Goal: Task Accomplishment & Management: Use online tool/utility

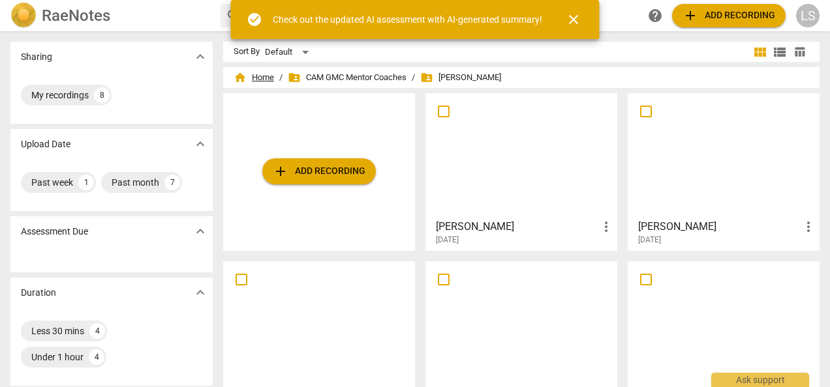
click at [264, 71] on span "home Home" at bounding box center [254, 77] width 40 height 13
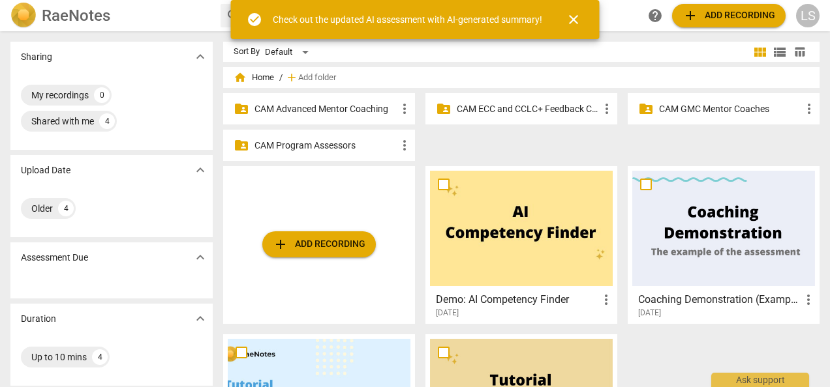
click at [339, 111] on p "CAM Advanced Mentor Coaching" at bounding box center [325, 109] width 142 height 14
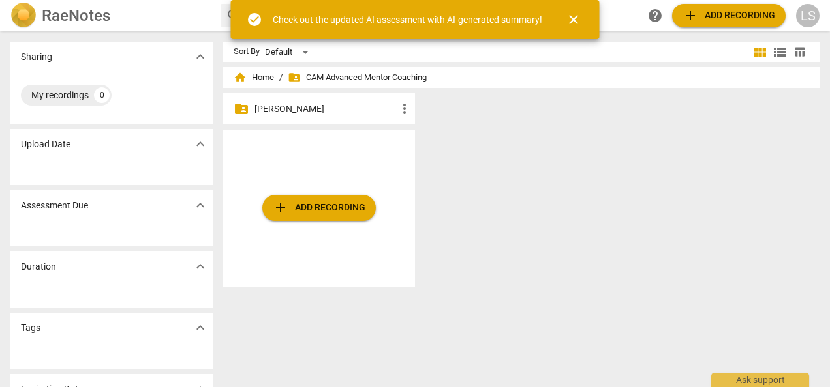
click at [330, 104] on p "[PERSON_NAME]" at bounding box center [325, 109] width 142 height 14
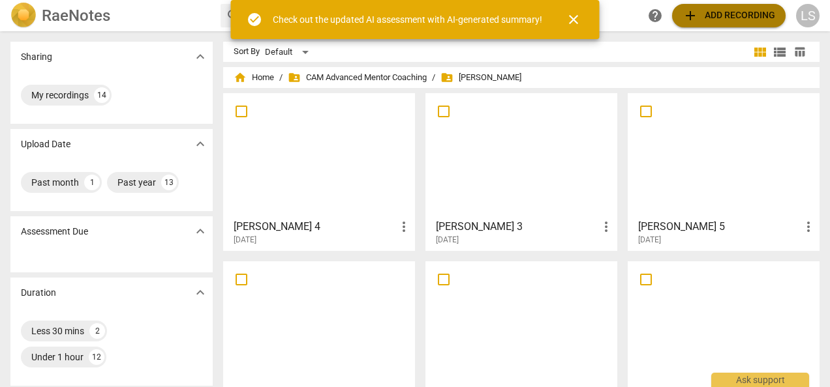
click at [711, 17] on span "add Add recording" at bounding box center [728, 16] width 93 height 16
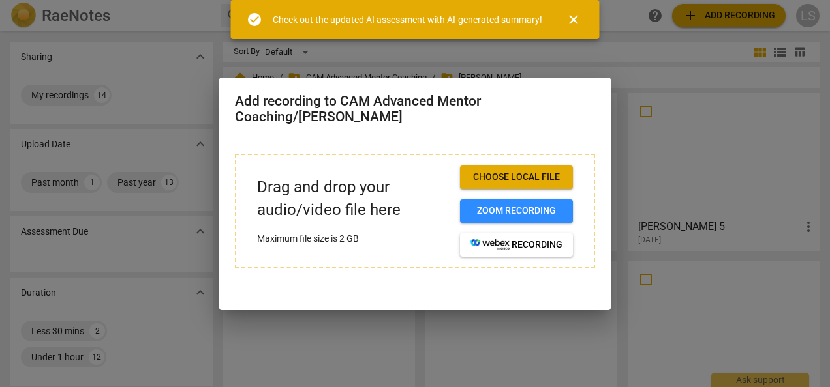
click at [544, 172] on span "Choose local file" at bounding box center [516, 177] width 92 height 13
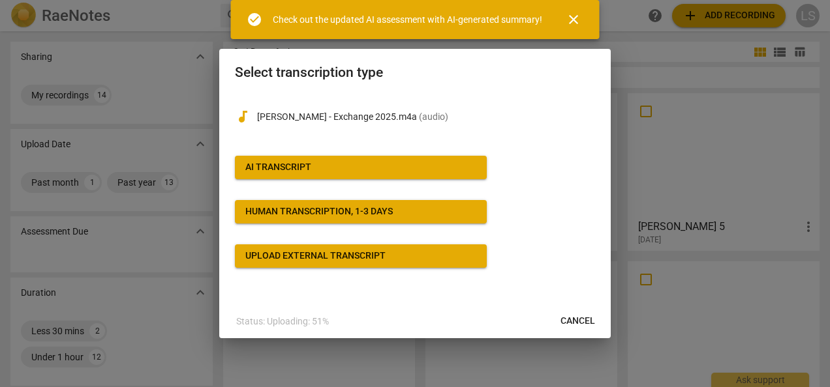
click at [380, 162] on span "AI Transcript" at bounding box center [360, 167] width 231 height 13
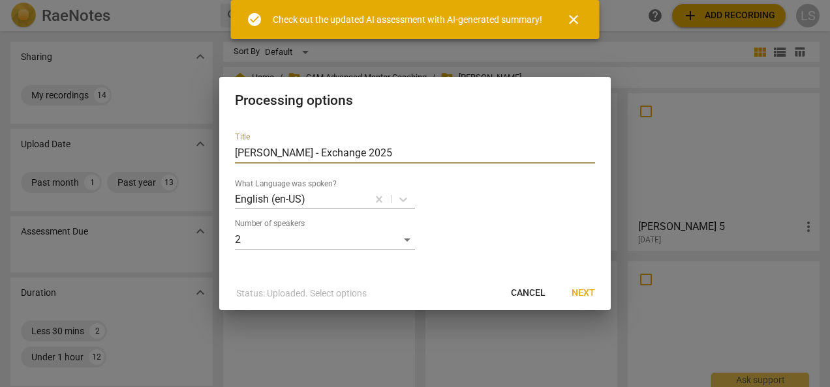
drag, startPoint x: 374, startPoint y: 150, endPoint x: 121, endPoint y: 181, distance: 255.0
click at [121, 181] on div "Processing options Title [PERSON_NAME] - Exchange 2025 What Language was spoken…" at bounding box center [415, 193] width 830 height 387
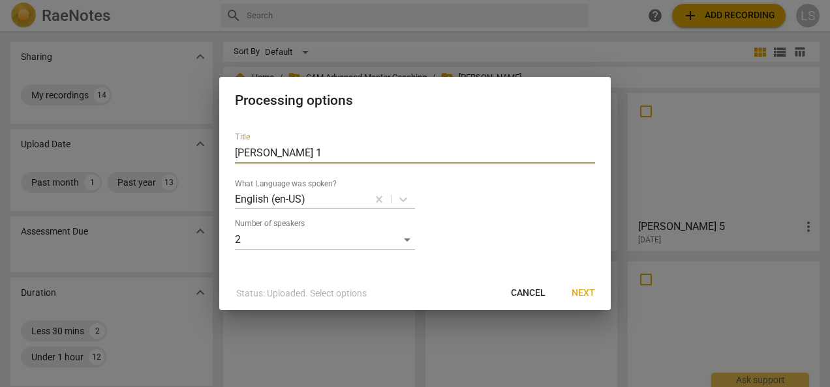
type input "[PERSON_NAME] 1"
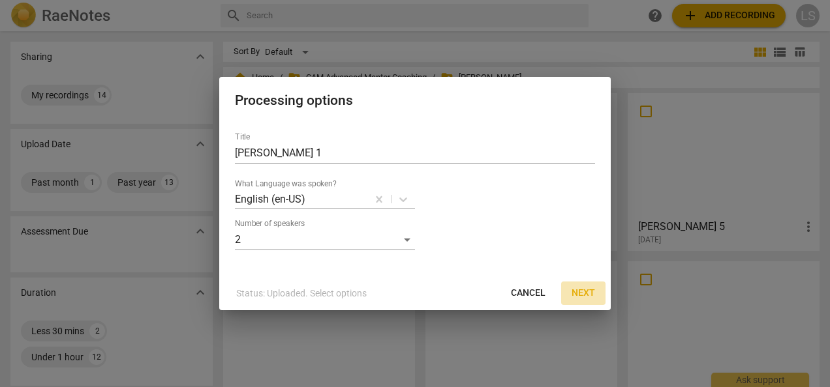
click at [588, 293] on span "Next" at bounding box center [582, 293] width 23 height 13
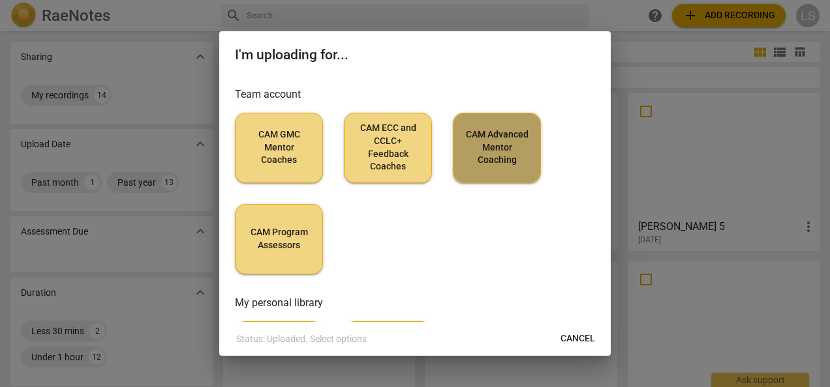
click at [511, 155] on span "CAM Advanced Mentor Coaching" at bounding box center [497, 148] width 66 height 38
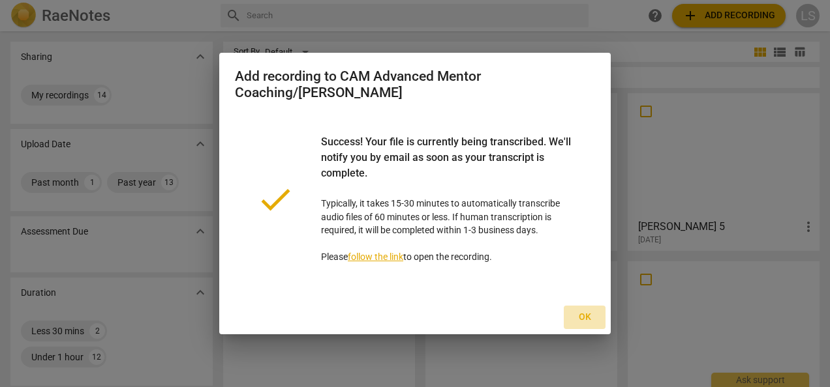
click at [586, 312] on span "Ok" at bounding box center [584, 317] width 21 height 13
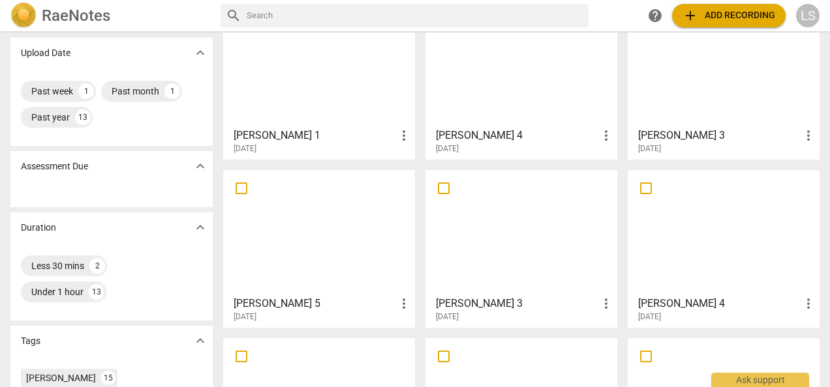
scroll to position [130, 0]
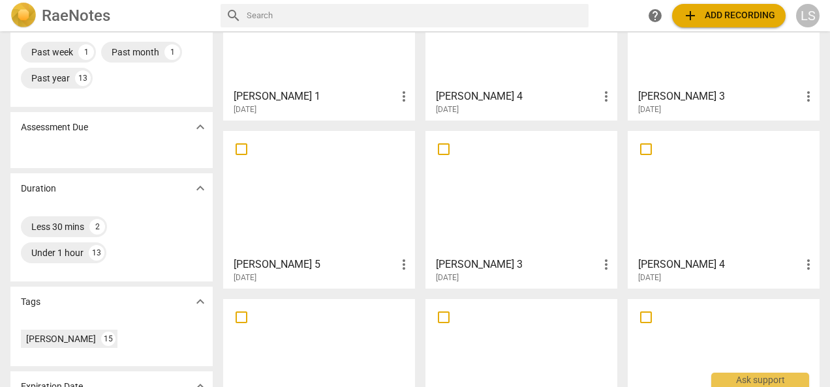
drag, startPoint x: 241, startPoint y: 150, endPoint x: 252, endPoint y: 149, distance: 11.2
click at [241, 150] on input "checkbox" at bounding box center [241, 150] width 27 height 16
checkbox input "false"
click at [651, 152] on input "checkbox" at bounding box center [645, 150] width 27 height 16
checkbox input "false"
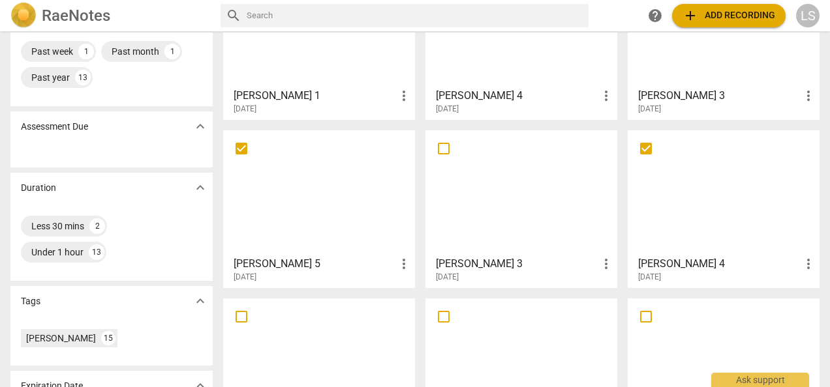
scroll to position [0, 0]
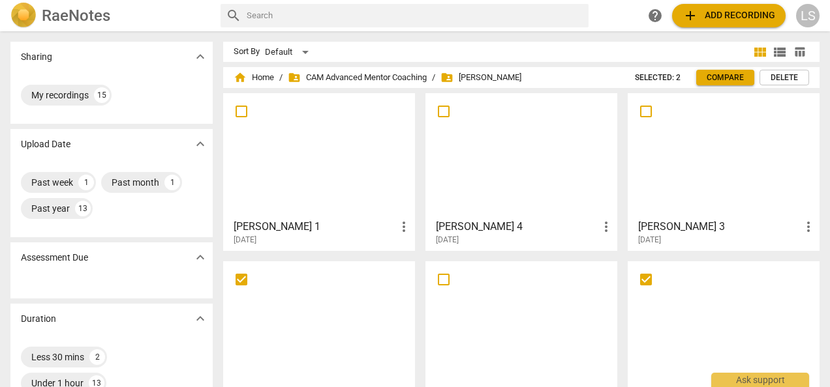
click at [789, 74] on span "Delete" at bounding box center [783, 77] width 27 height 11
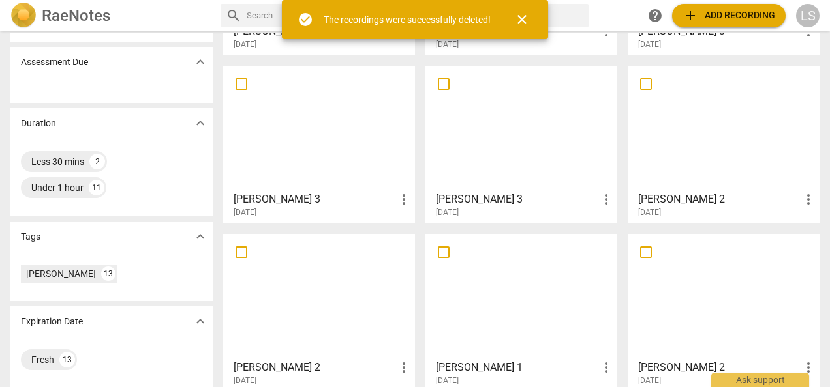
scroll to position [261, 0]
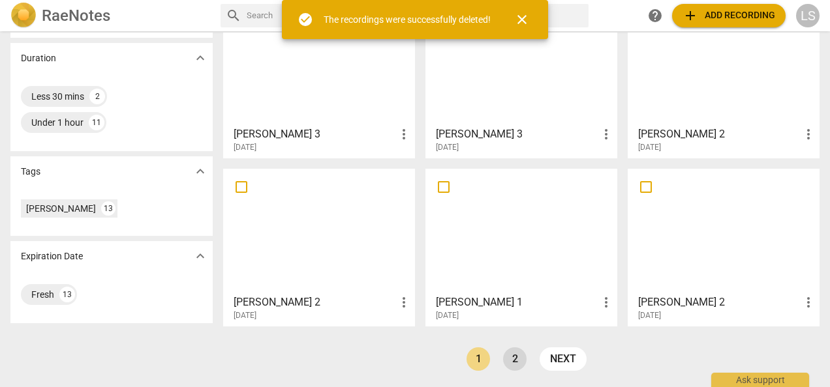
click at [511, 352] on link "2" at bounding box center [514, 359] width 23 height 23
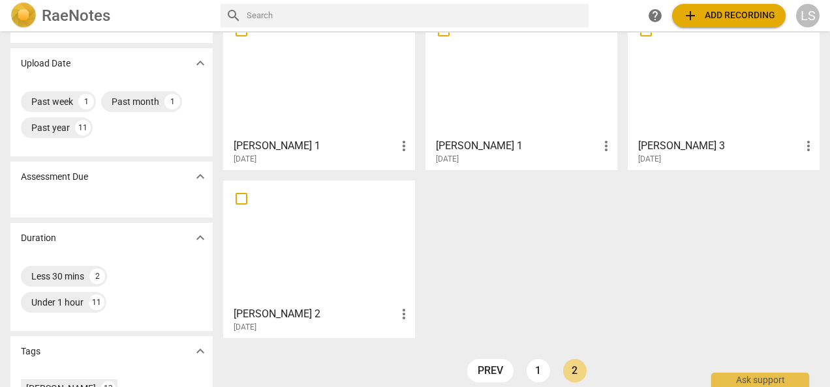
scroll to position [65, 0]
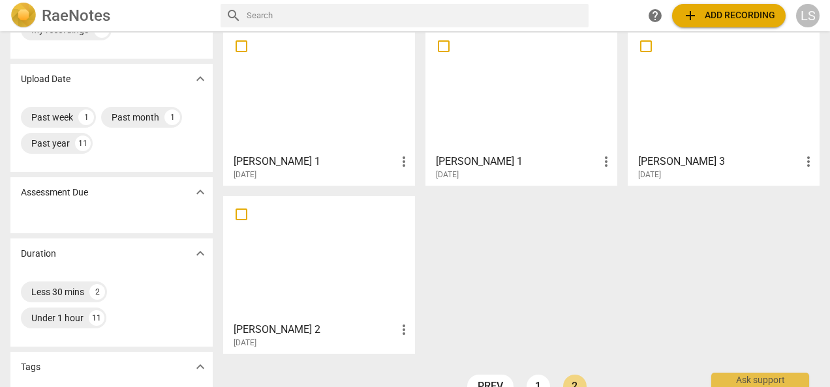
click at [240, 210] on input "checkbox" at bounding box center [241, 215] width 27 height 16
checkbox input "false"
click at [642, 46] on input "checkbox" at bounding box center [645, 46] width 27 height 16
checkbox input "false"
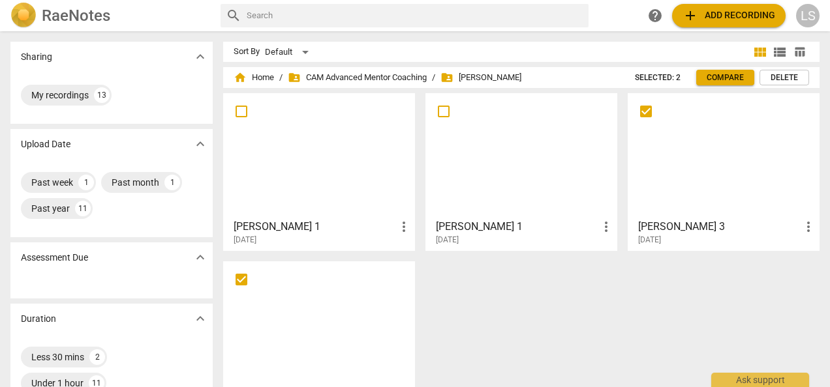
click at [777, 80] on span "Delete" at bounding box center [783, 77] width 27 height 11
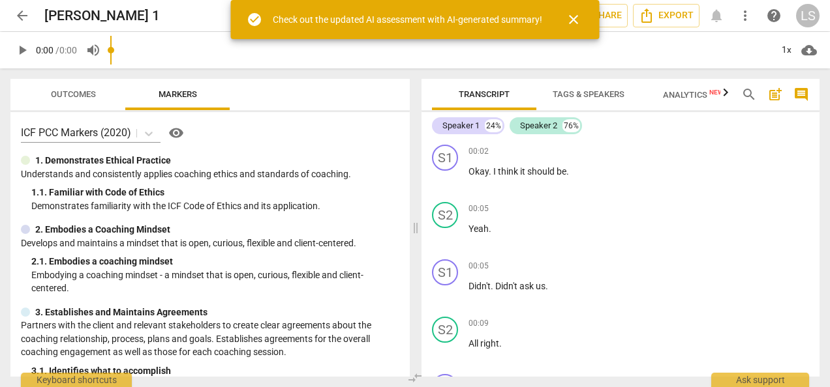
click at [573, 18] on span "close" at bounding box center [574, 20] width 16 height 16
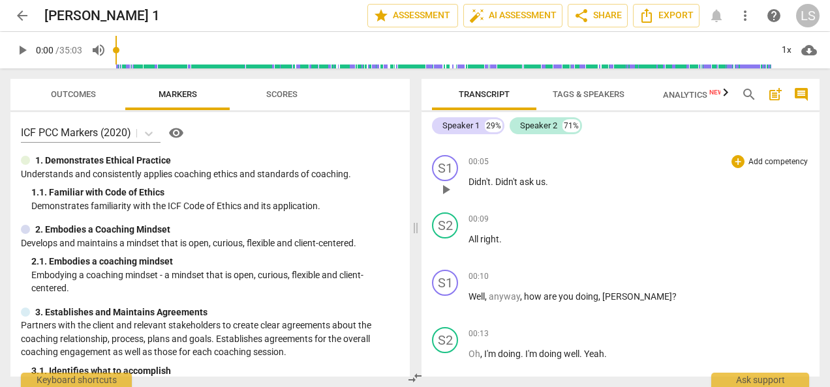
scroll to position [130, 0]
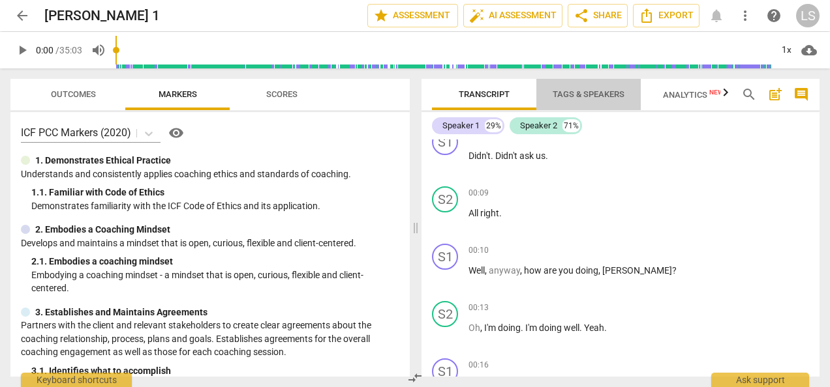
click at [592, 90] on span "Tags & Speakers" at bounding box center [589, 94] width 72 height 10
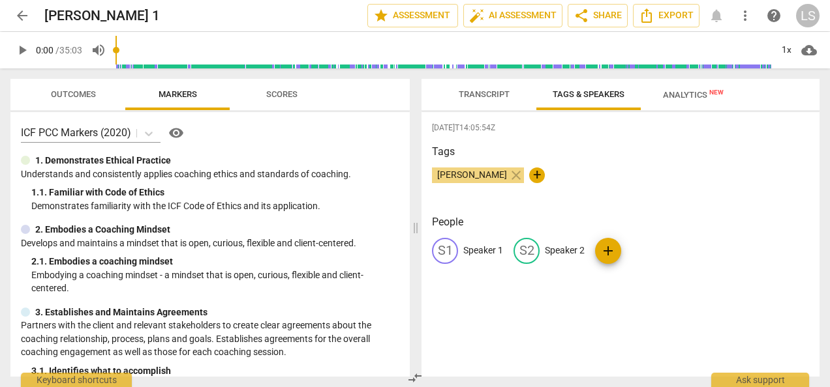
click at [483, 252] on p "Speaker 1" at bounding box center [483, 251] width 40 height 14
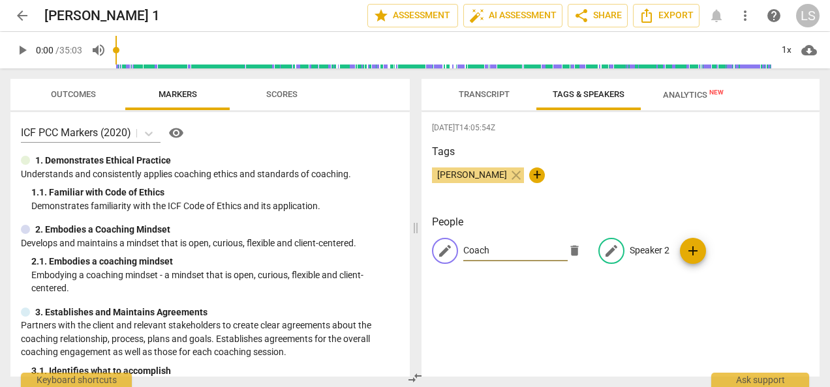
type input "Coach"
click at [658, 249] on p "Speaker 2" at bounding box center [650, 251] width 40 height 14
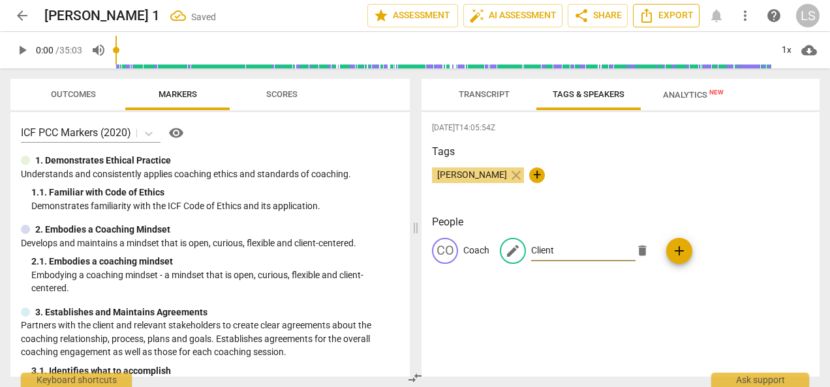
type input "Client"
click at [656, 9] on span "Export" at bounding box center [666, 16] width 55 height 16
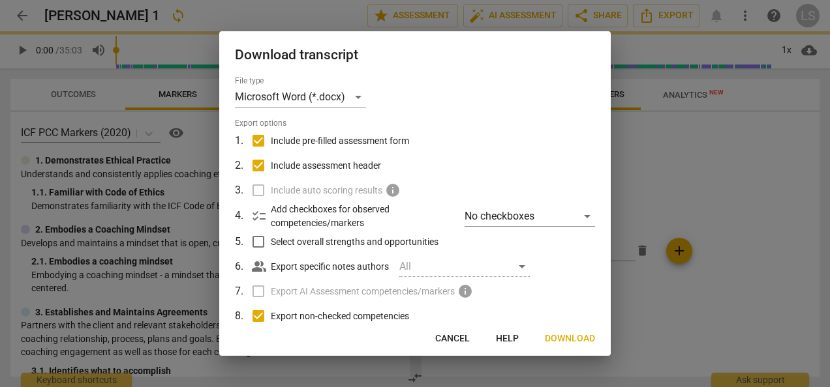
click at [252, 135] on input "Include pre-filled assessment form" at bounding box center [258, 141] width 25 height 25
checkbox input "false"
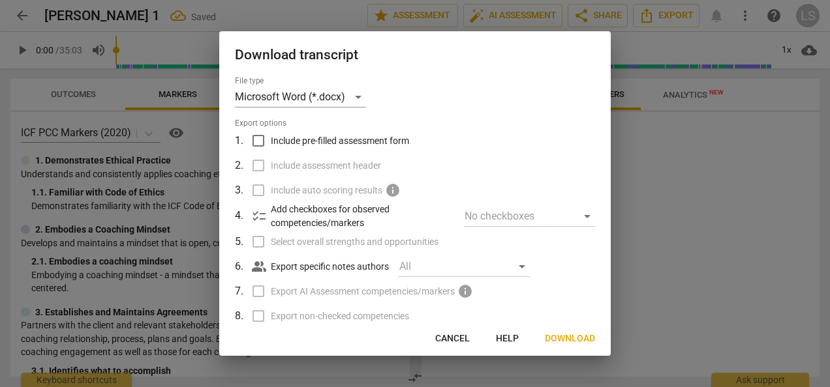
checkbox input "false"
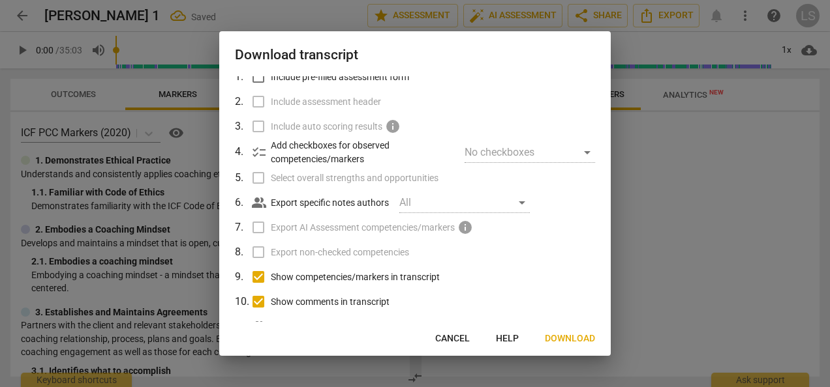
scroll to position [107, 0]
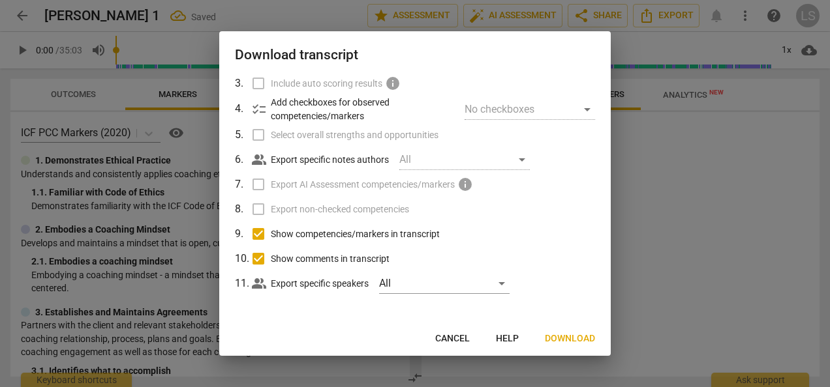
click at [265, 234] on input "Show competencies/markers in transcript" at bounding box center [258, 234] width 25 height 25
checkbox input "false"
drag, startPoint x: 256, startPoint y: 254, endPoint x: 448, endPoint y: 296, distance: 196.3
click at [257, 254] on input "Show comments in transcript" at bounding box center [258, 259] width 25 height 25
checkbox input "false"
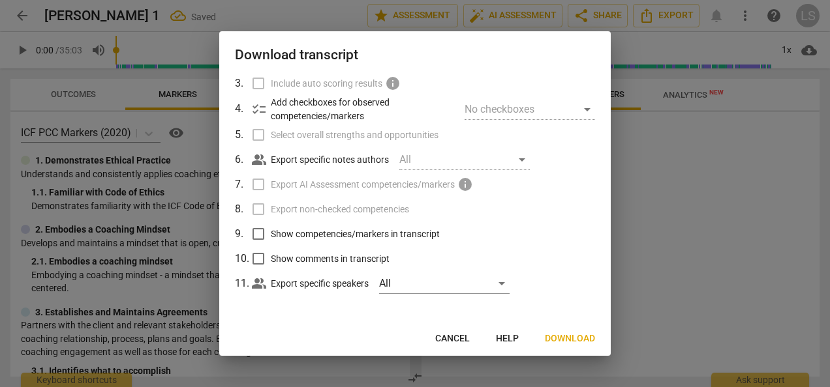
drag, startPoint x: 575, startPoint y: 335, endPoint x: 584, endPoint y: 333, distance: 8.7
click at [575, 337] on span "Download" at bounding box center [570, 339] width 50 height 13
